Goal: Information Seeking & Learning: Learn about a topic

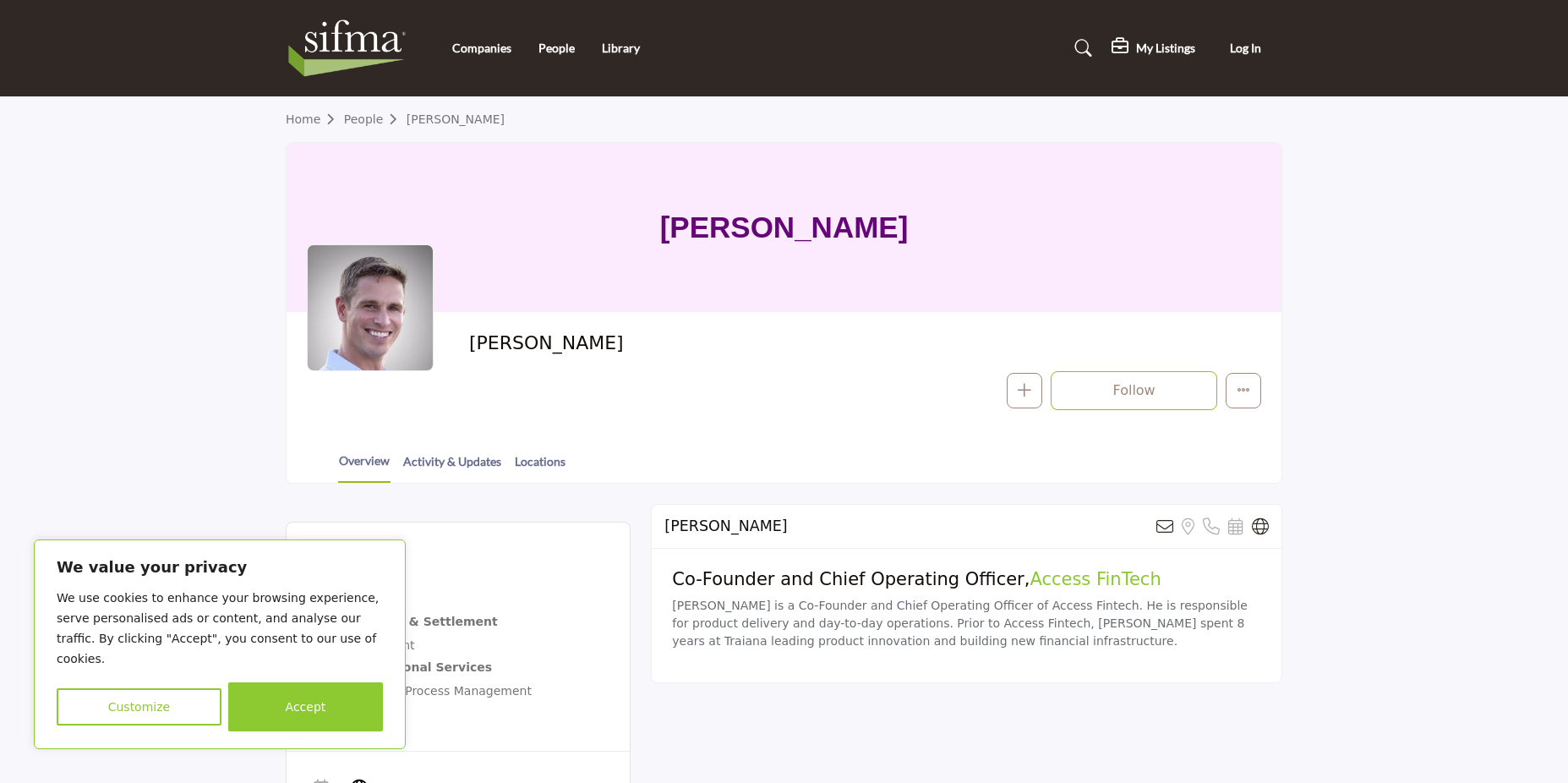
click at [464, 195] on div "[PERSON_NAME]" at bounding box center [784, 227] width 995 height 169
click at [262, 683] on button "Accept" at bounding box center [305, 706] width 155 height 49
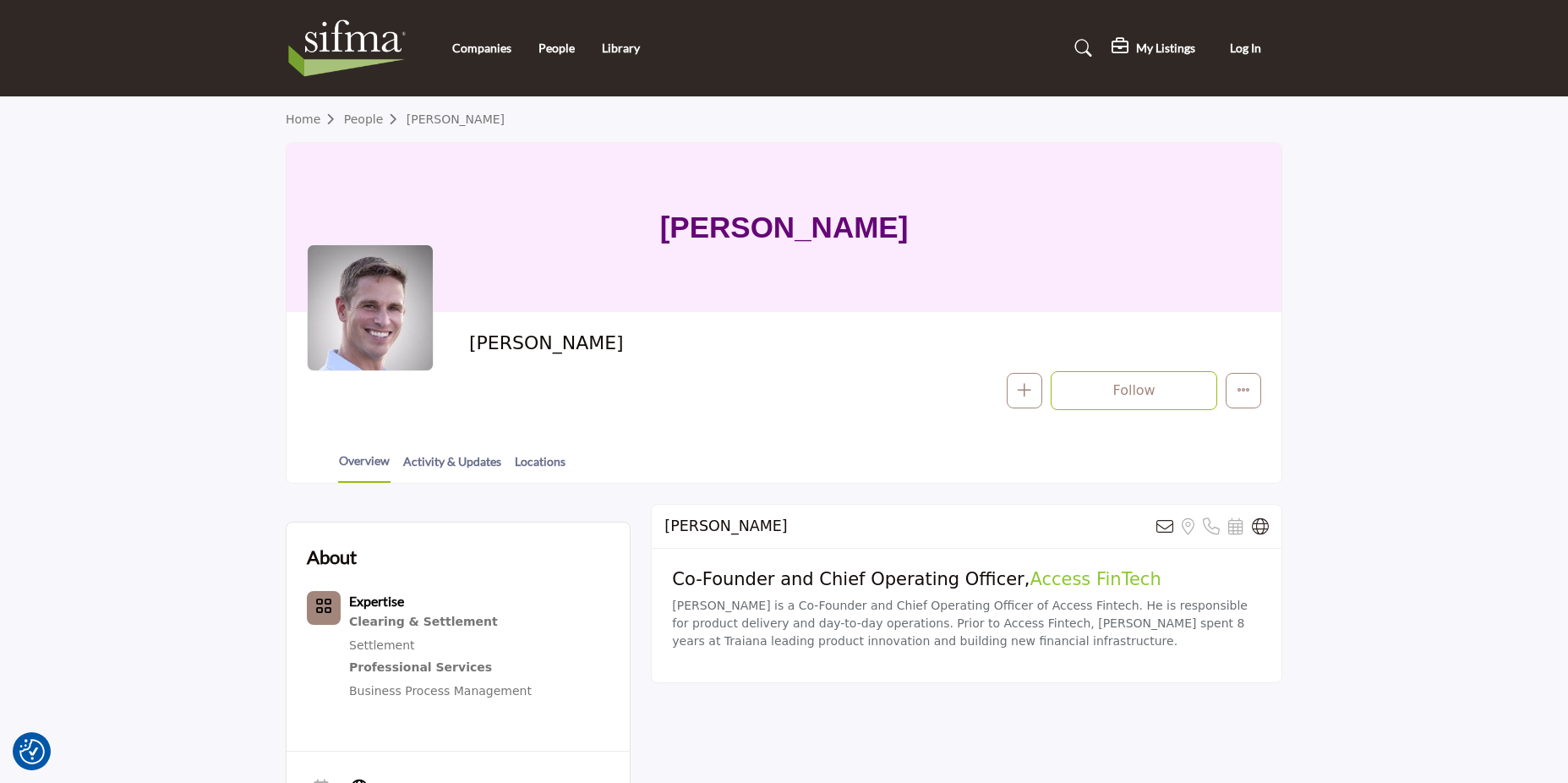
click at [244, 621] on section "About Expertise Clearing & Settlement" at bounding box center [784, 673] width 1568 height 380
click at [464, 482] on link "Activity & Updates" at bounding box center [452, 467] width 100 height 30
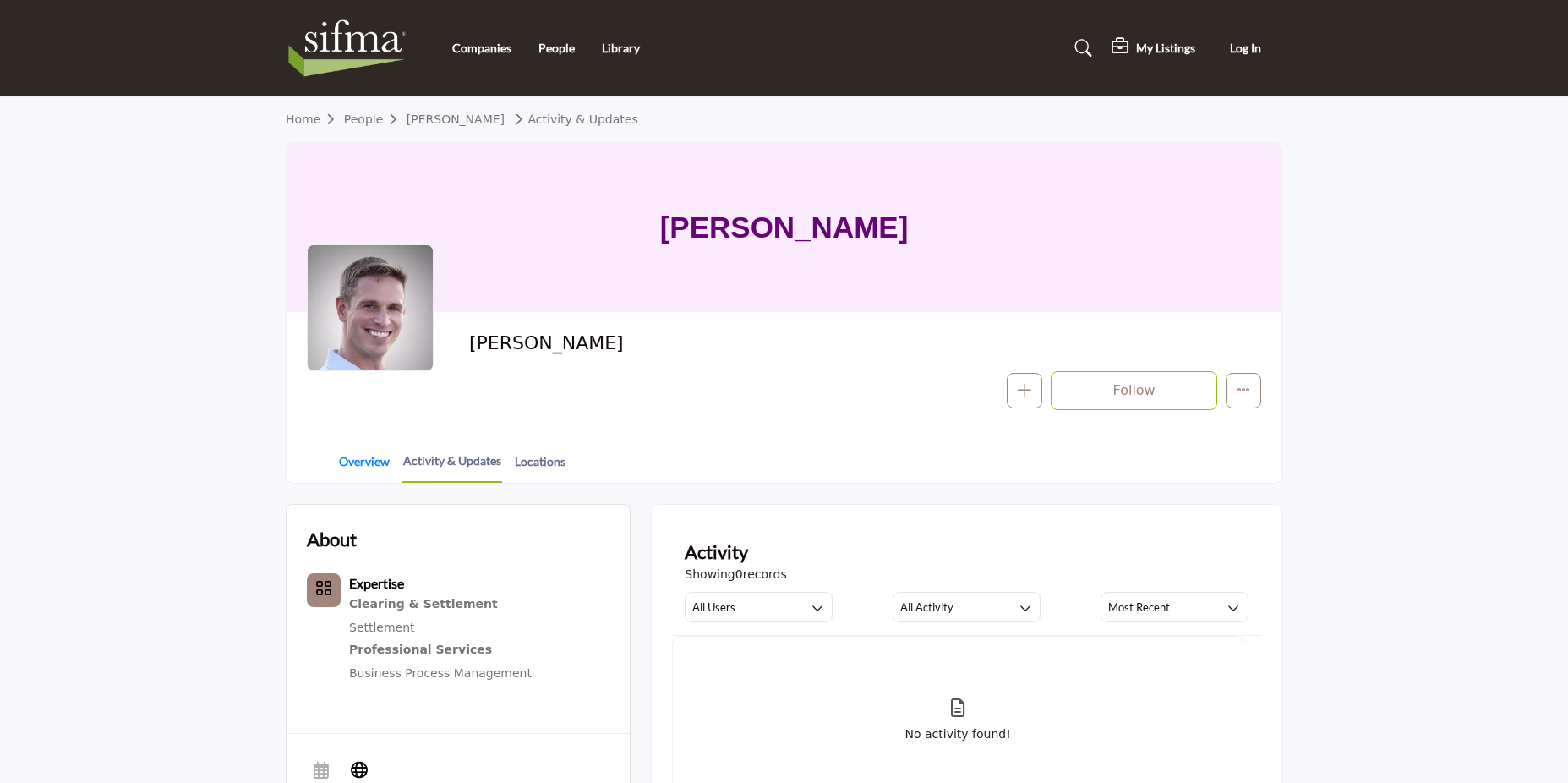
click at [360, 458] on link "Overview" at bounding box center [364, 467] width 52 height 30
